Goal: Find contact information

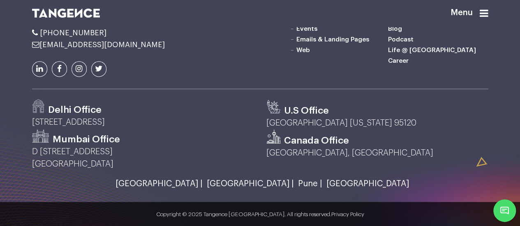
scroll to position [2129, 0]
drag, startPoint x: 112, startPoint y: 110, endPoint x: 41, endPoint y: 110, distance: 71.1
click at [41, 37] on li "[PHONE_NUMBER]" at bounding box center [104, 33] width 144 height 8
copy span "[PHONE_NUMBER]"
click at [61, 25] on h6 "Sales Inquiries" at bounding box center [104, 18] width 144 height 13
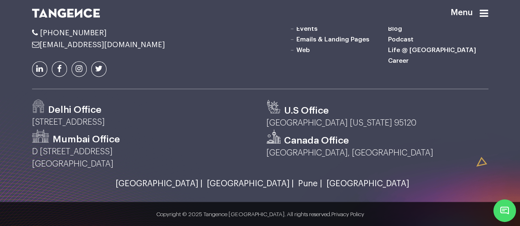
scroll to position [2211, 0]
drag, startPoint x: 153, startPoint y: 123, endPoint x: 30, endPoint y: 121, distance: 123.2
click at [30, 121] on div "Delhi Office [STREET_ADDRESS]" at bounding box center [143, 114] width 234 height 30
copy p "[STREET_ADDRESS]"
click at [150, 84] on div "Sales Inquiries" at bounding box center [104, 11] width 156 height 156
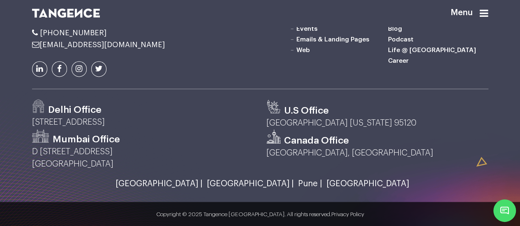
scroll to position [2170, 0]
drag, startPoint x: 109, startPoint y: 69, endPoint x: 40, endPoint y: 69, distance: 69.0
click at [40, 37] on li "[PHONE_NUMBER]" at bounding box center [104, 33] width 144 height 8
copy span "[PHONE_NUMBER]"
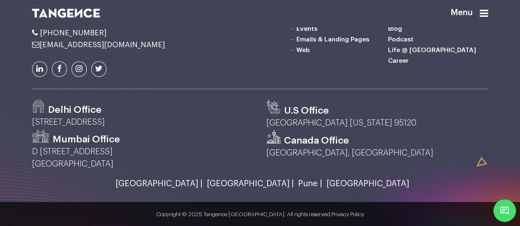
click at [113, 37] on li "[PHONE_NUMBER]" at bounding box center [104, 33] width 144 height 8
drag, startPoint x: 113, startPoint y: 66, endPoint x: 60, endPoint y: 69, distance: 53.9
click at [41, 37] on li "[PHONE_NUMBER]" at bounding box center [104, 33] width 144 height 8
drag, startPoint x: 138, startPoint y: 157, endPoint x: 73, endPoint y: 157, distance: 64.9
click at [30, 129] on div "Delhi Office [STREET_ADDRESS]" at bounding box center [143, 114] width 234 height 30
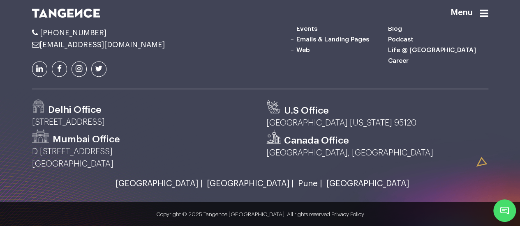
copy p "[STREET_ADDRESS]"
drag, startPoint x: 120, startPoint y: 69, endPoint x: 44, endPoint y: 69, distance: 76.0
click at [42, 37] on li "[PHONE_NUMBER]" at bounding box center [104, 33] width 144 height 8
copy span "[PHONE_NUMBER]"
click at [232, 89] on div "Marketing SEO Services Performance Marketing Social Media Content Marketing Inf…" at bounding box center [338, 11] width 312 height 156
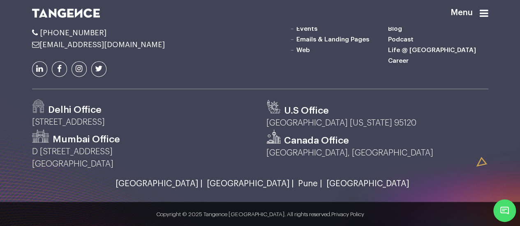
drag, startPoint x: 140, startPoint y: 161, endPoint x: 31, endPoint y: 160, distance: 109.3
click at [31, 129] on div "Delhi Office [STREET_ADDRESS]" at bounding box center [143, 114] width 234 height 30
copy p "[STREET_ADDRESS]"
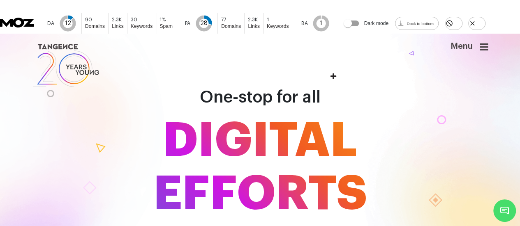
scroll to position [0, 0]
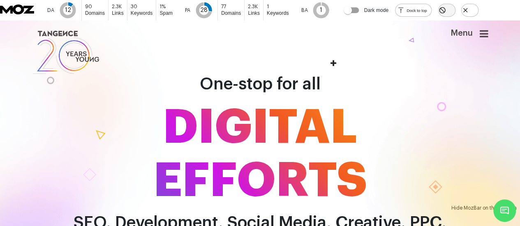
click at [445, 14] on icon "Hide MozBar on this domain" at bounding box center [442, 10] width 6 height 6
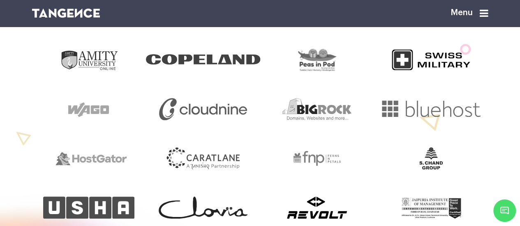
scroll to position [534, 0]
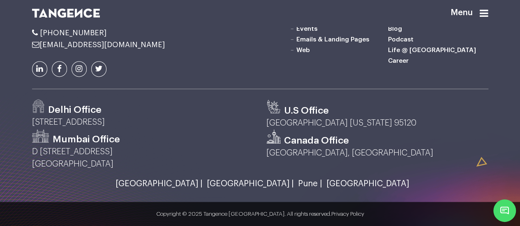
scroll to position [2191, 0]
click at [134, 119] on p "[STREET_ADDRESS]" at bounding box center [143, 122] width 222 height 12
drag, startPoint x: 134, startPoint y: 119, endPoint x: 48, endPoint y: 115, distance: 85.6
click at [48, 116] on p "[STREET_ADDRESS]" at bounding box center [143, 122] width 222 height 12
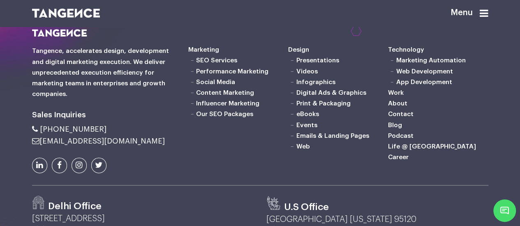
scroll to position [1965, 0]
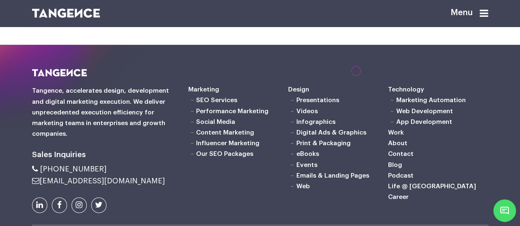
scroll to position [1924, 0]
